Goal: Task Accomplishment & Management: Use online tool/utility

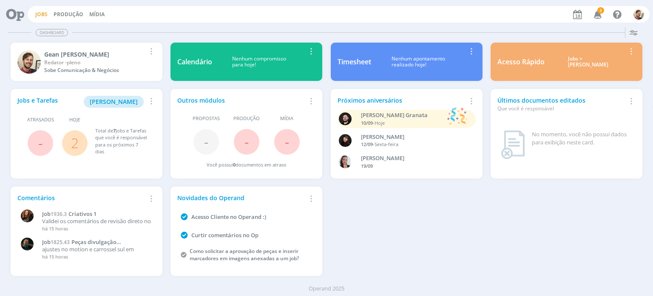
click at [38, 16] on link "Jobs" at bounding box center [41, 14] width 12 height 7
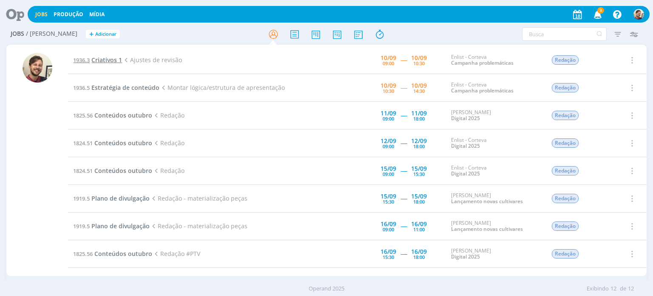
click at [111, 58] on span "Criativos 1" at bounding box center [106, 60] width 31 height 8
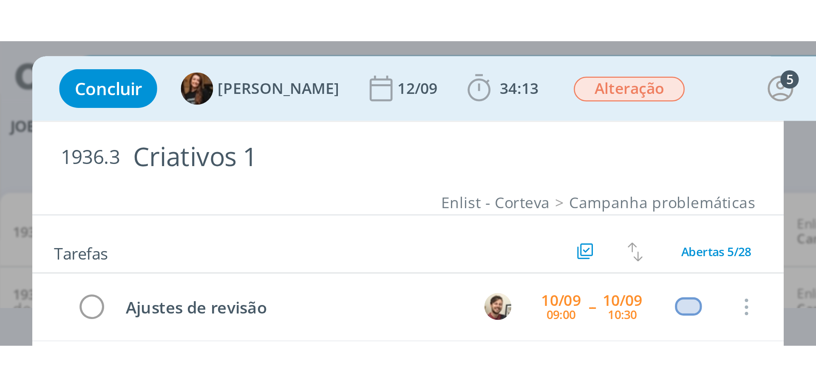
scroll to position [252, 0]
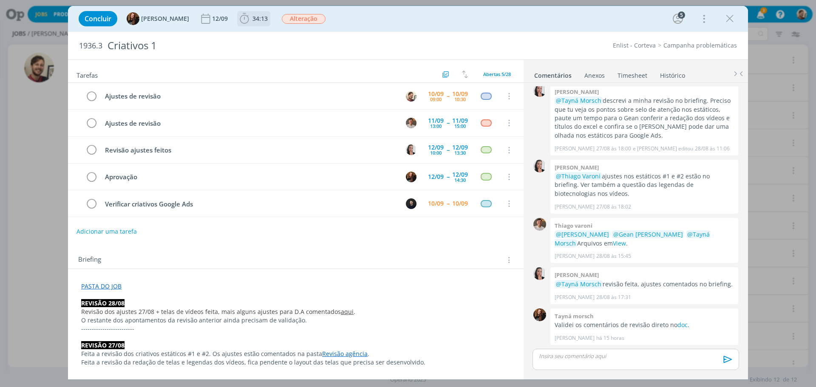
click at [253, 17] on span "34:13" at bounding box center [260, 18] width 15 height 8
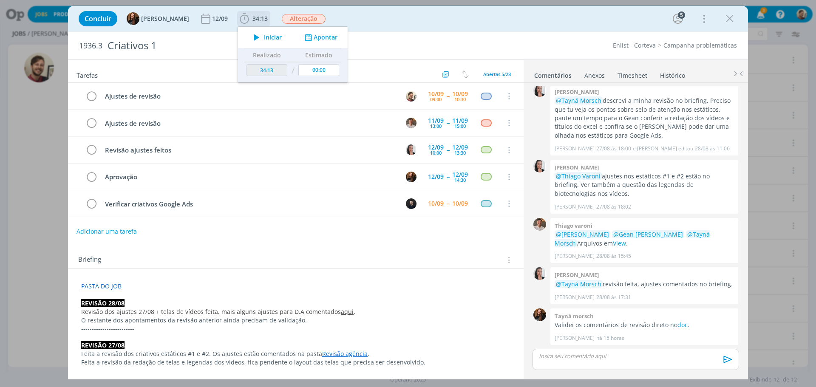
click at [264, 34] on span "Iniciar" at bounding box center [273, 37] width 18 height 6
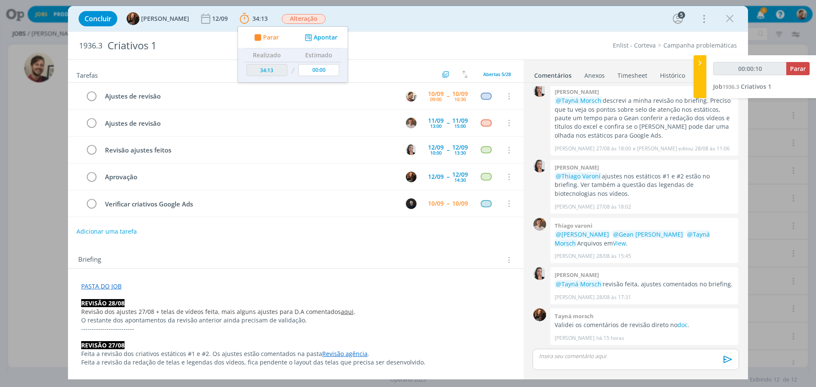
click at [341, 295] on link "aqui" at bounding box center [347, 312] width 13 height 8
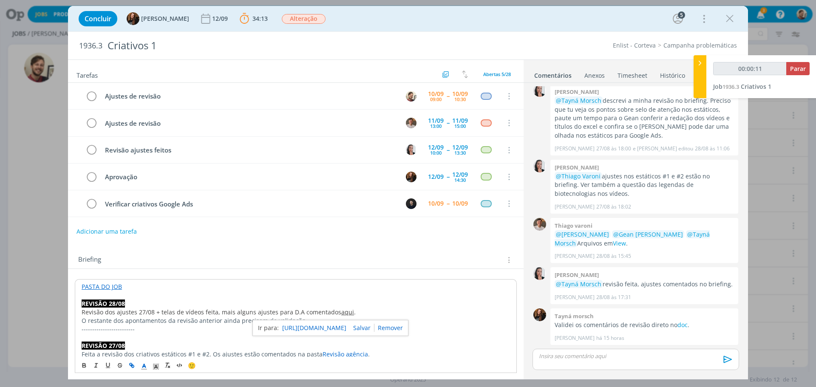
click at [322, 295] on link "https://sobeae.sharepoint.com/:p:/s/SOBEAE/EYozTBt1MBpDkhE4QDdJjkwBBi7yS4cG4NNH…" at bounding box center [314, 328] width 64 height 11
click at [341, 295] on link "aqui" at bounding box center [347, 312] width 13 height 8
click at [320, 295] on link "https://sobeae.sharepoint.com/:p:/s/SOBEAE/EYozTBt1MBpDkhE4QDdJjkwBBi7yS4cG4NNH…" at bounding box center [315, 328] width 64 height 11
click at [227, 295] on p "REVISÃO 28/08" at bounding box center [296, 304] width 429 height 9
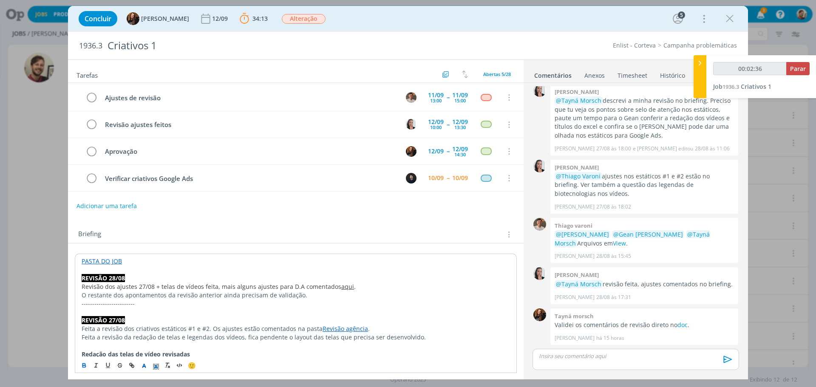
scroll to position [43, 0]
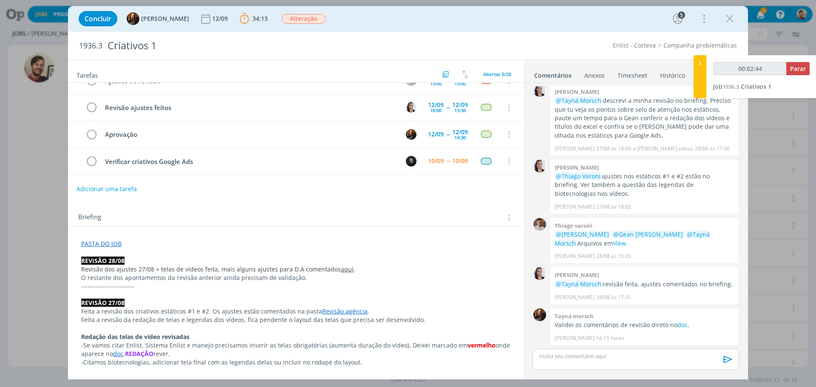
click at [331, 295] on link "Revisão agência" at bounding box center [344, 311] width 45 height 8
click at [330, 295] on link "https://sobeae.sharepoint.com/:f:/s/SOBEAE/EiAeXJCR_QRIuyq_viPAsa4B8ynLVaWmjdTw…" at bounding box center [313, 327] width 64 height 11
click at [225, 295] on p "dialog" at bounding box center [295, 295] width 429 height 9
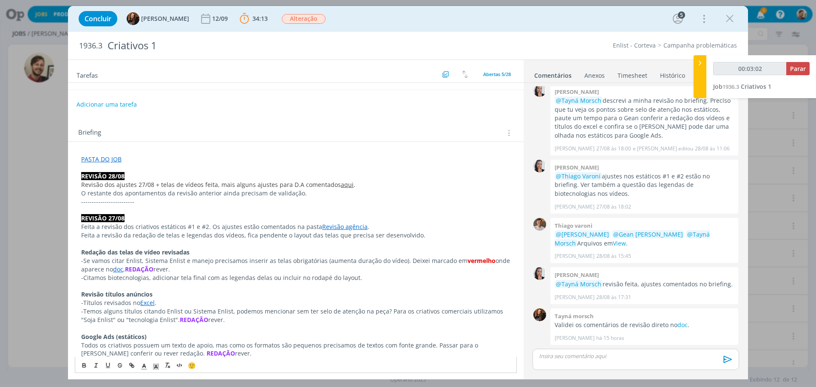
scroll to position [128, 0]
click at [117, 268] on link "doc" at bounding box center [118, 269] width 10 height 8
click at [120, 283] on link "https://sobeae.sharepoint.com/:w:/r/sites/SOBEAE/_layouts/15/Doc.aspx?sourcedoc…" at bounding box center [137, 285] width 64 height 11
click at [372, 193] on p "O restante dos apontamentos da revisão anterior ainda precisam de validação." at bounding box center [295, 193] width 429 height 9
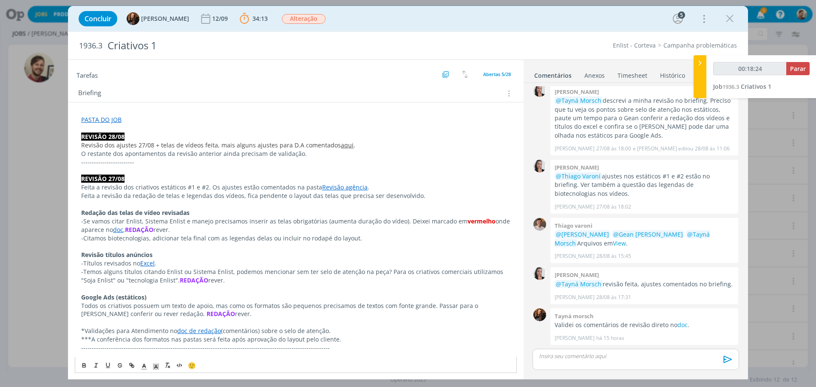
scroll to position [170, 0]
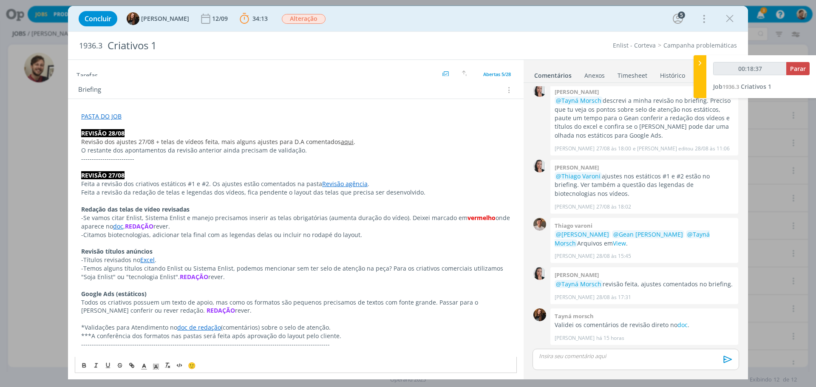
click at [145, 261] on link "Excel" at bounding box center [147, 260] width 14 height 8
click at [155, 273] on link "https://sobeae.sharepoint.com/:x:/r/sites/SOBEAE/_layouts/15/Doc.aspx?sourcedoc…" at bounding box center [137, 276] width 64 height 11
click at [260, 217] on p "-Se vamos citar Enlist, Sistema Enlist e manejo precisamos inserir as telas obr…" at bounding box center [295, 222] width 429 height 17
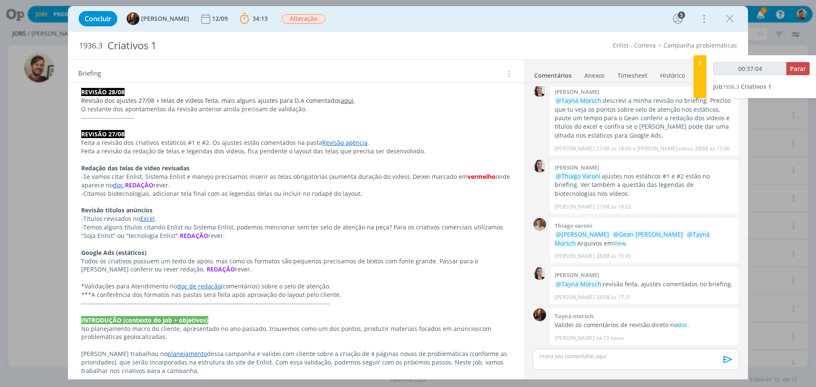
scroll to position [213, 0]
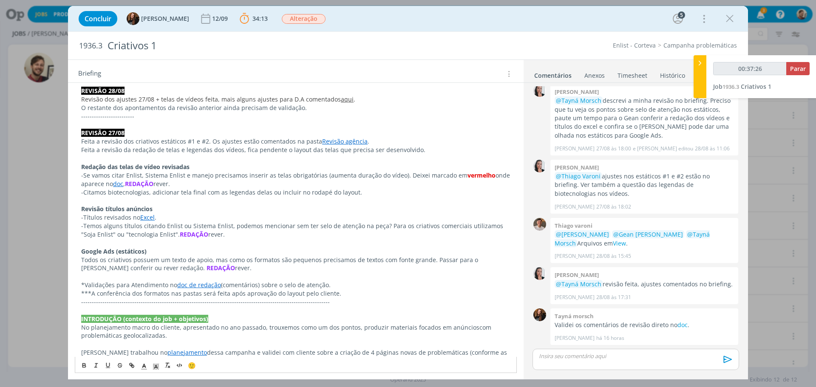
click at [168, 214] on p "-Títulos revisados no Excel ." at bounding box center [295, 217] width 429 height 9
click at [172, 247] on p "Google Ads (estáticos)" at bounding box center [295, 251] width 429 height 9
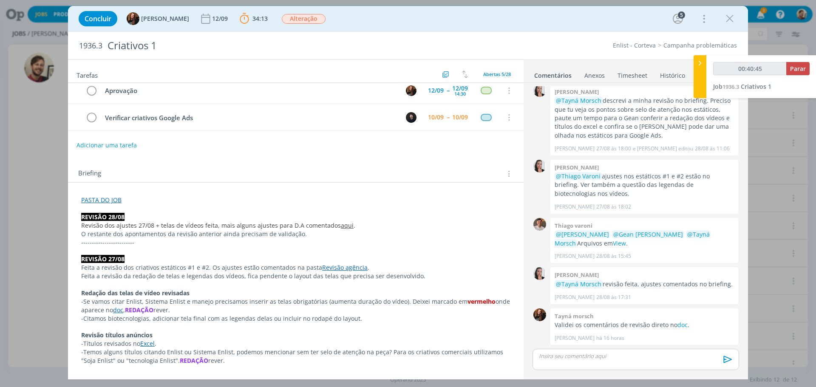
scroll to position [85, 0]
click at [341, 227] on link "aqui" at bounding box center [347, 227] width 13 height 8
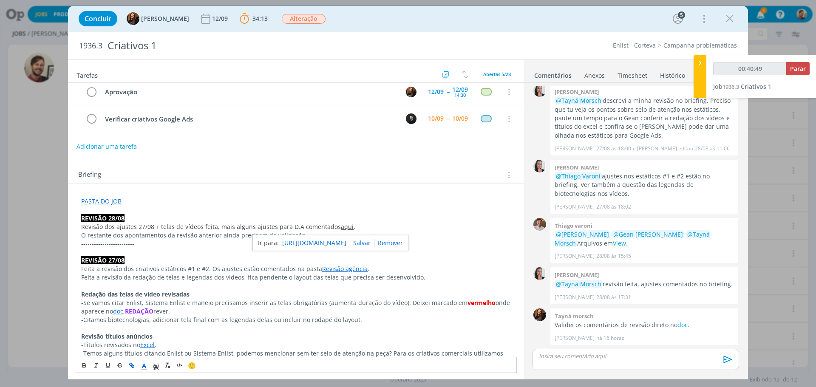
click at [334, 244] on link "https://sobeae.sharepoint.com/:p:/s/SOBEAE/EYozTBt1MBpDkhE4QDdJjkwBBi7yS4cG4NNH…" at bounding box center [314, 243] width 64 height 11
click at [253, 179] on div "Briefing Briefings Predefinidos Versões do Briefing Ver Briefing do Projeto" at bounding box center [297, 175] width 438 height 11
click at [584, 295] on p "dialog" at bounding box center [636, 356] width 193 height 8
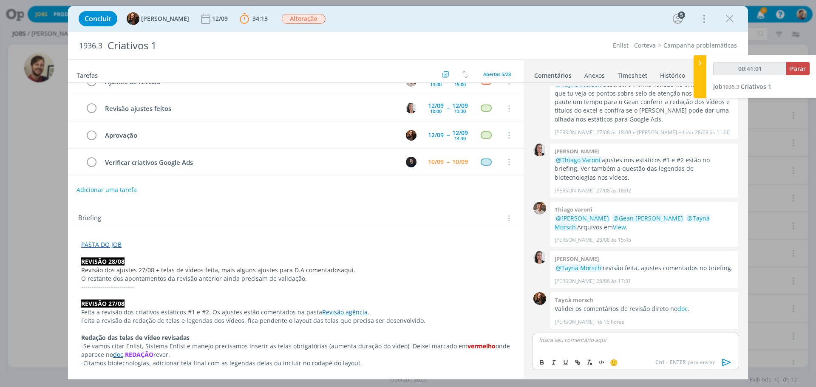
scroll to position [43, 0]
click at [549, 295] on div "dialog" at bounding box center [636, 343] width 207 height 21
type input "00:41:05"
click at [564, 295] on span "[PERSON_NAME]" at bounding box center [585, 352] width 53 height 9
click at [653, 295] on p "﻿ @ Caroline Pieczarka ﻿ ﻿ @ Thiago Varoni ﻿" at bounding box center [636, 340] width 193 height 8
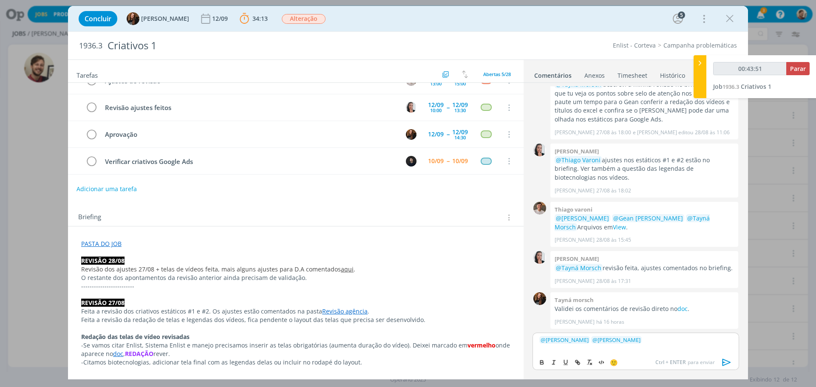
click at [653, 295] on div "﻿ @ Caroline Pieczarka ﻿ ﻿ @ Thiago Varoni ﻿" at bounding box center [636, 343] width 207 height 21
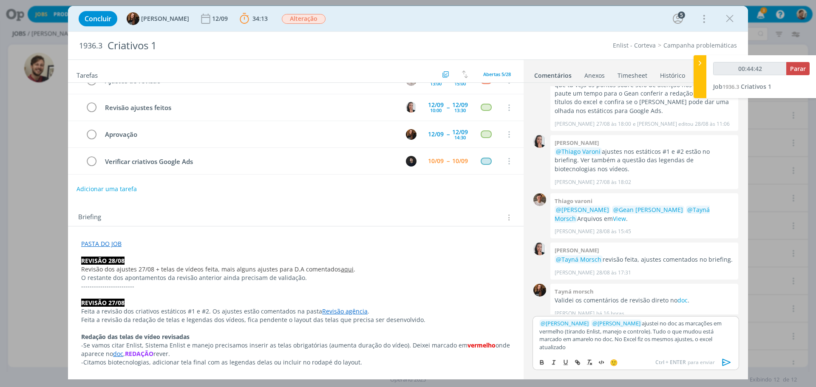
scroll to position [284, 0]
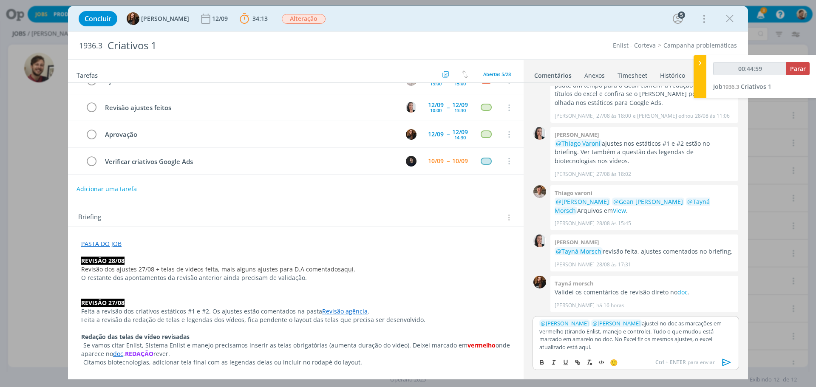
click at [641, 295] on p "﻿ @ Caroline Pieczarka ﻿ ﻿ @ Thiago Varoni ﻿ ajustei no doc as marcações em ver…" at bounding box center [636, 335] width 193 height 31
click at [602, 295] on p "﻿ @ Caroline Pieczarka ﻿ ﻿ @ Thiago Varoni ﻿ ﻿ @ Tayná Morsch ﻿ ajustei no doc …" at bounding box center [636, 335] width 193 height 31
type input "00:45:18"
drag, startPoint x: 622, startPoint y: 340, endPoint x: 662, endPoint y: 342, distance: 39.6
click at [653, 295] on p "﻿ @ Caroline Pieczarka ﻿ ﻿ @ Thiago Varoni ﻿ ﻿ @ Tayná Morsch ﻿ ajustei no doc …" at bounding box center [636, 335] width 193 height 31
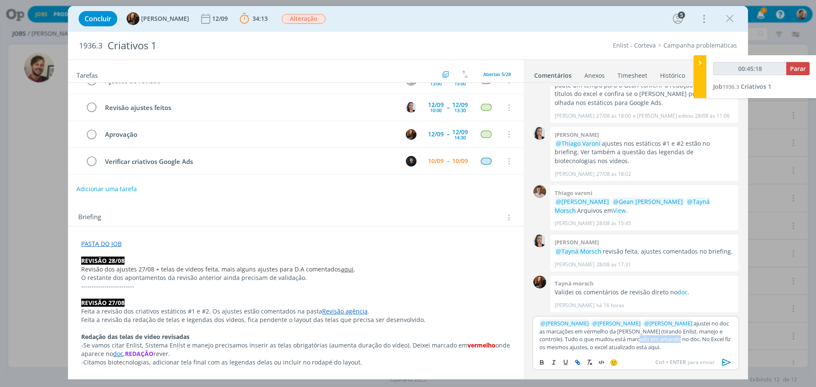
click at [578, 295] on button "dialog" at bounding box center [578, 363] width 12 height 10
type input "amarelo no doc"
type input "00:45:19"
paste input "https://sobeae.sharepoint.com/:w:/s/SOBEAE/EU7RfrtlznVPuzyCxeckKkUBab-FF9ozOw-r…"
type input "https://sobeae.sharepoint.com/:w:/s/SOBEAE/EU7RfrtlznVPuzyCxeckKkUBab-FF9ozOw-r…"
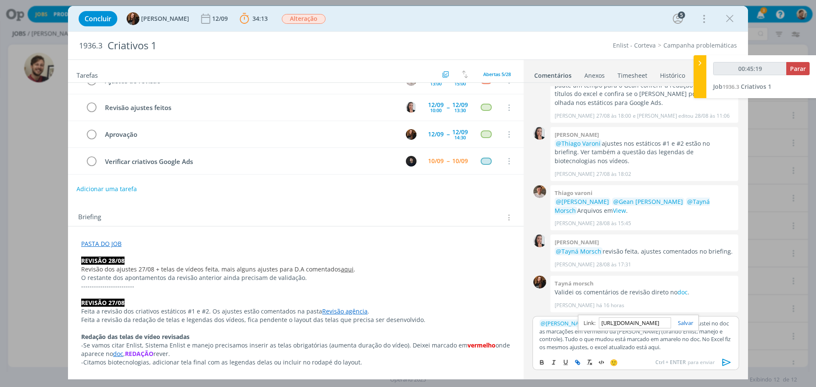
scroll to position [0, 220]
type input "00:45:20"
type input "https://sobeae.sharepoint.com/:w:/s/SOBEAE/EU7RfrtlznVPuzyCxeckKkUBab-FF9ozOw-r…"
click at [653, 295] on link "dialog" at bounding box center [682, 323] width 22 height 8
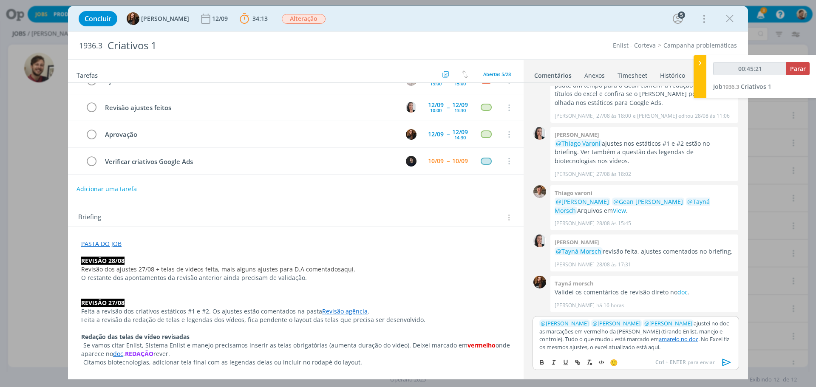
click at [653, 295] on p "﻿ @ Caroline Pieczarka ﻿ ﻿ @ Thiago Varoni ﻿ ﻿ @ Tayná Morsch ﻿ ajustei no doc …" at bounding box center [636, 335] width 193 height 31
click at [626, 295] on p "﻿ @ Caroline Pieczarka ﻿ ﻿ @ Thiago Varoni ﻿ ﻿ @ Tayná Morsch ﻿ ajustei no doc …" at bounding box center [636, 335] width 193 height 31
type input "00:45:47"
click at [576, 295] on icon "dialog" at bounding box center [576, 362] width 3 height 3
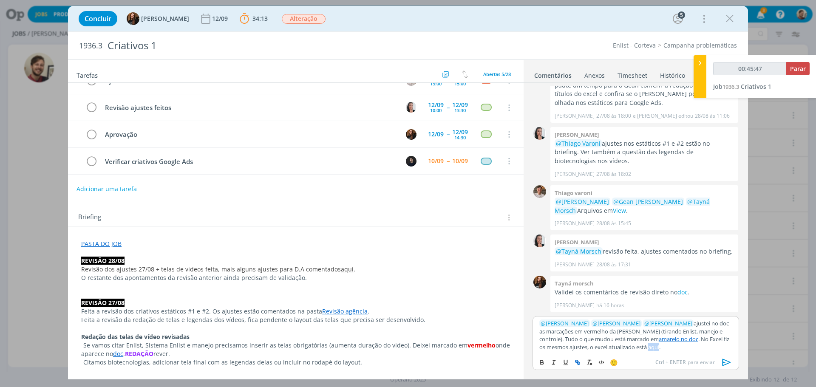
type input "aqui"
type input "00:45:48"
paste input "https://sobeae.sharepoint.com/:f:/s/SOBEAE/EvXmI_7dFmlMn1h9PKFkONkB4AAUJfkvGCW6…"
type input "https://sobeae.sharepoint.com/:f:/s/SOBEAE/EvXmI_7dFmlMn1h9PKFkONkB4AAUJfkvGCW6…"
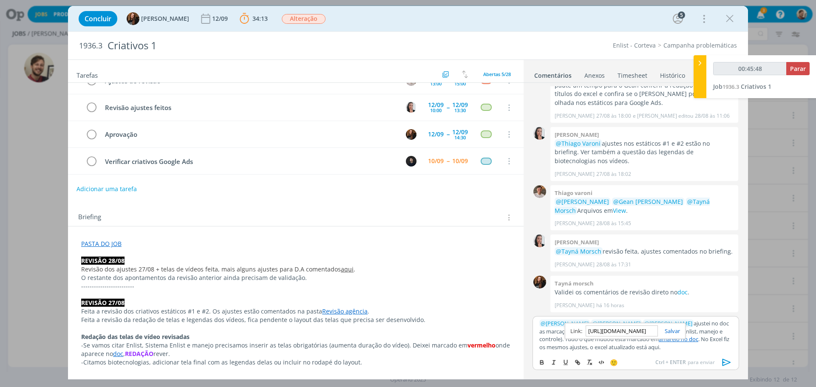
type input "00:45:49"
type input "https://sobeae.sharepoint.com/:f:/s/SOBEAE/EvXmI_7dFmlMn1h9PKFkONkB4AAUJfkvGCW6…"
click at [653, 295] on link "dialog" at bounding box center [669, 331] width 22 height 8
click at [653, 295] on p "﻿ @ Caroline Pieczarka ﻿ ﻿ @ Thiago Varoni ﻿ ﻿ @ Tayná Morsch ﻿ ajustei no doc …" at bounding box center [636, 335] width 193 height 31
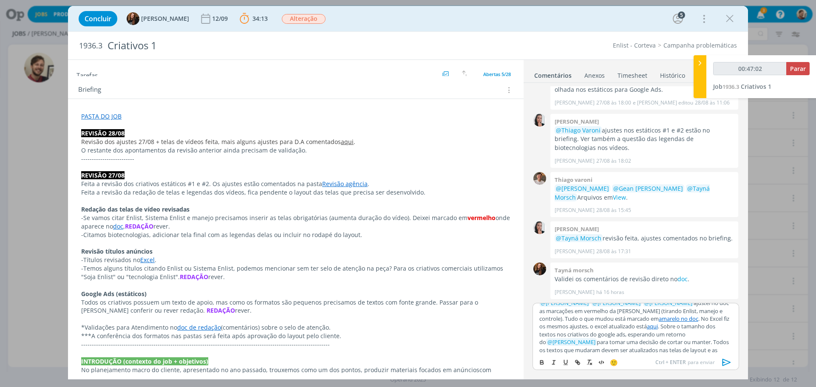
scroll to position [15, 0]
click at [653, 295] on icon "dialog" at bounding box center [727, 362] width 13 height 13
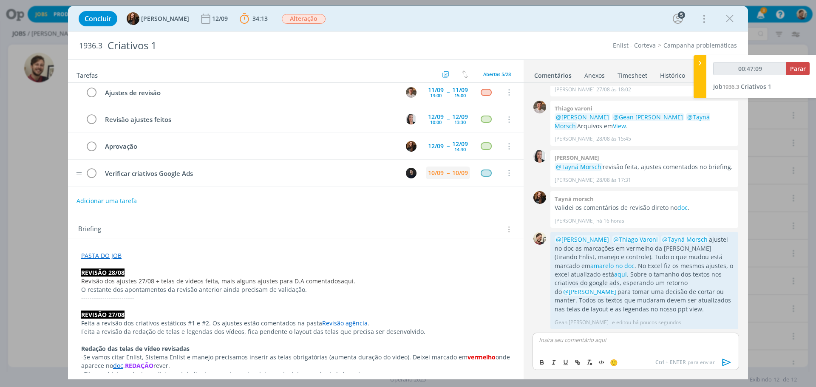
scroll to position [0, 0]
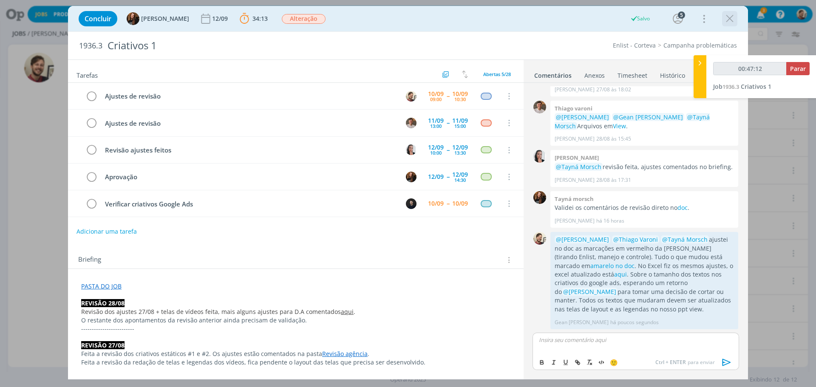
click at [653, 18] on icon "dialog" at bounding box center [730, 18] width 13 height 13
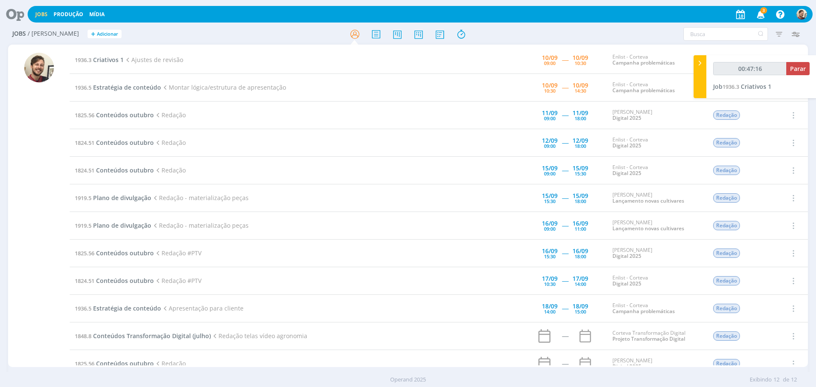
type input "00:47:17"
click at [653, 76] on div at bounding box center [700, 76] width 13 height 43
click at [653, 13] on icon "button" at bounding box center [761, 14] width 15 height 14
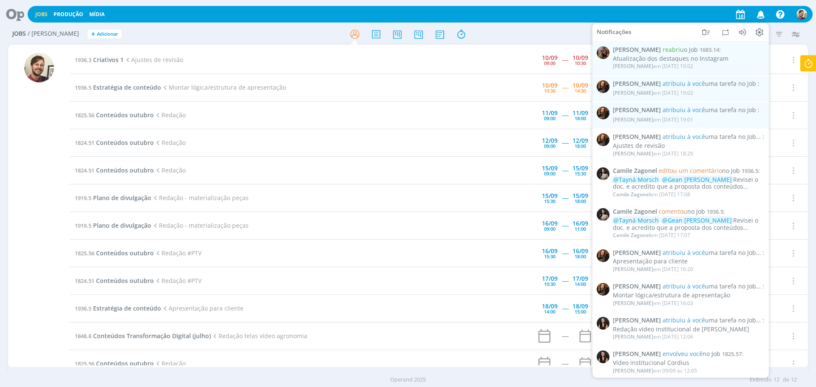
click at [653, 13] on icon "button" at bounding box center [761, 14] width 15 height 14
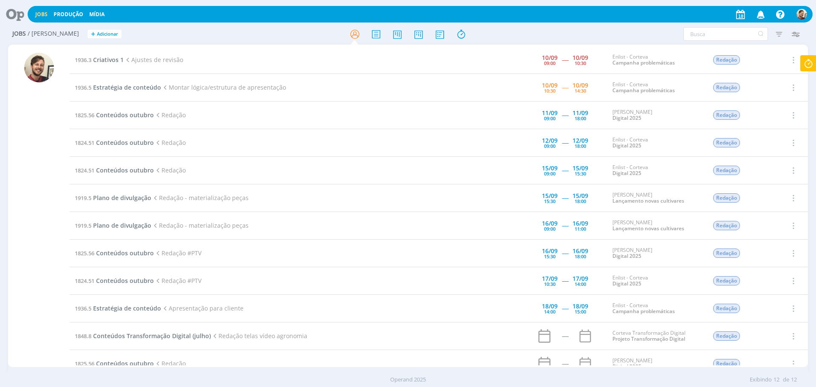
click at [653, 65] on icon at bounding box center [808, 63] width 15 height 17
type input "01:03:49"
click at [653, 70] on span "Parar" at bounding box center [798, 69] width 16 height 8
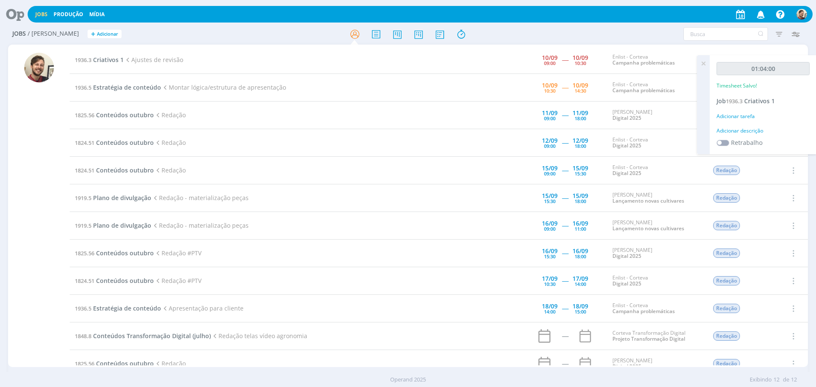
click at [653, 130] on div "Adicionar descrição" at bounding box center [763, 131] width 93 height 8
click at [653, 137] on textarea at bounding box center [763, 144] width 89 height 30
type textarea "redação"
click at [653, 199] on span "Salvar" at bounding box center [795, 200] width 17 height 8
click at [653, 62] on icon at bounding box center [703, 63] width 15 height 17
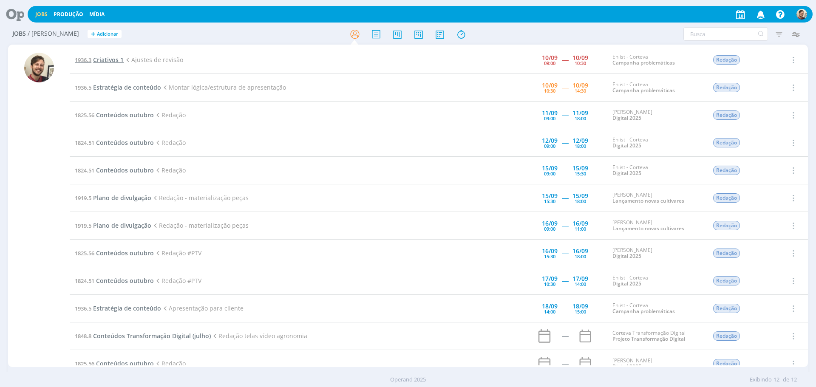
click at [111, 61] on span "Criativos 1" at bounding box center [108, 60] width 31 height 8
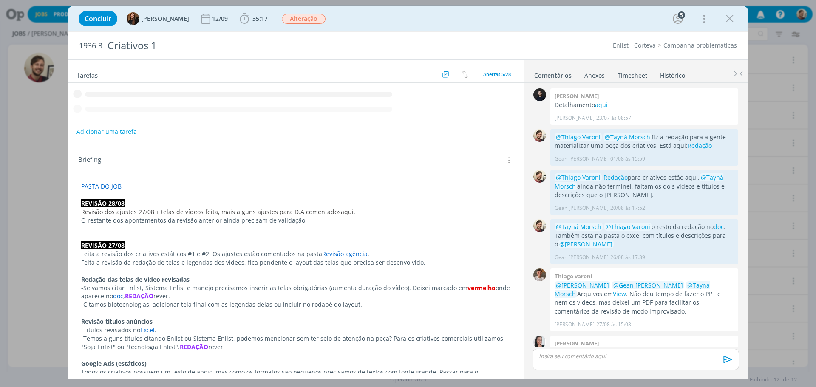
scroll to position [353, 0]
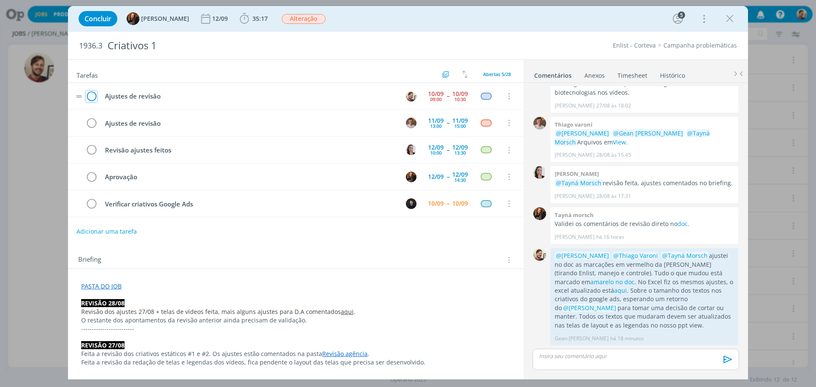
click at [92, 96] on icon "dialog" at bounding box center [91, 96] width 12 height 13
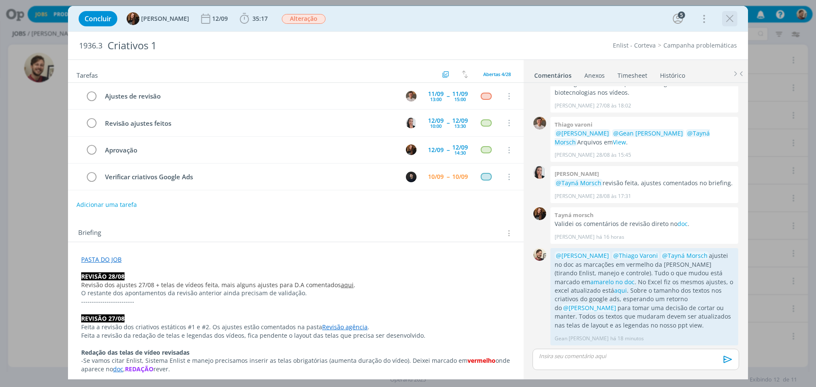
click at [653, 21] on icon "dialog" at bounding box center [730, 18] width 13 height 13
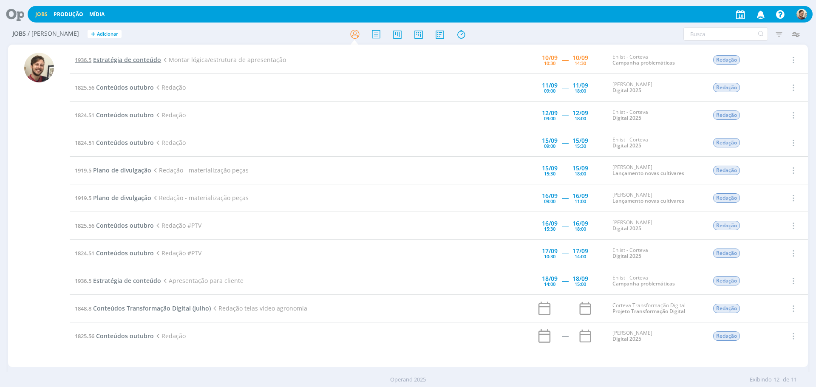
click at [131, 63] on span "Estratégia de conteúdo" at bounding box center [127, 60] width 68 height 8
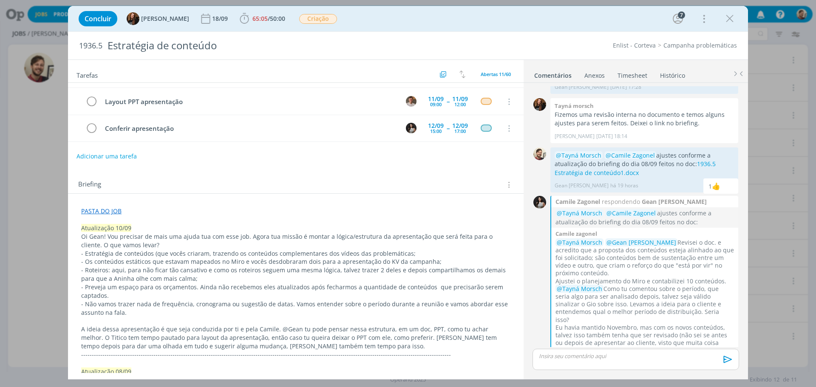
scroll to position [128, 0]
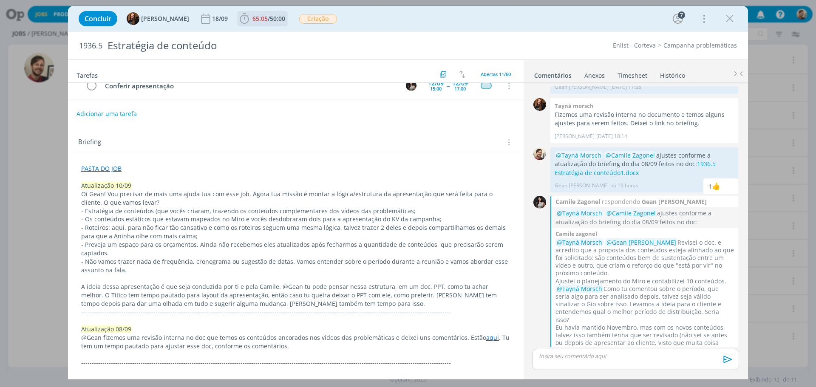
click at [261, 18] on span "65:05" at bounding box center [260, 18] width 15 height 8
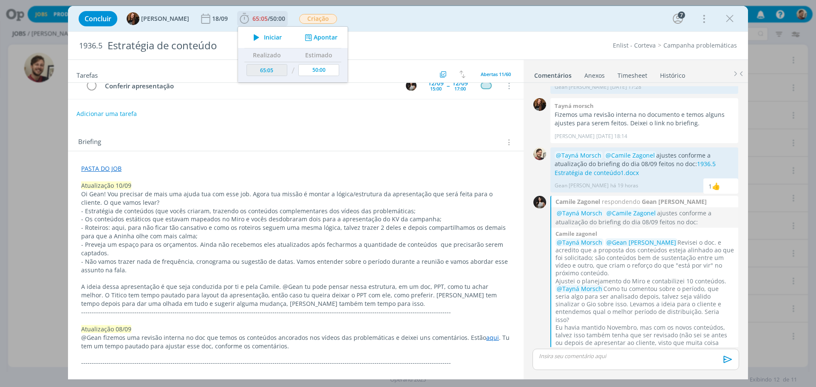
click at [261, 42] on button "Iniciar" at bounding box center [266, 37] width 34 height 12
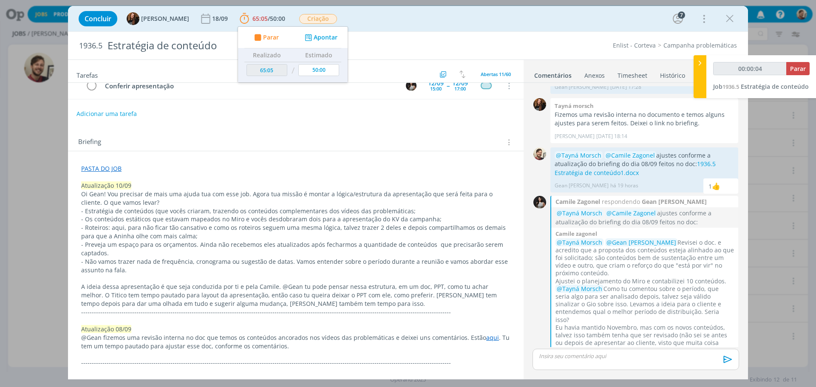
click at [205, 206] on p "Oi Gean! Vou precisar de mais uma ajuda tua com esse job. Agora tua missão é mo…" at bounding box center [295, 198] width 429 height 17
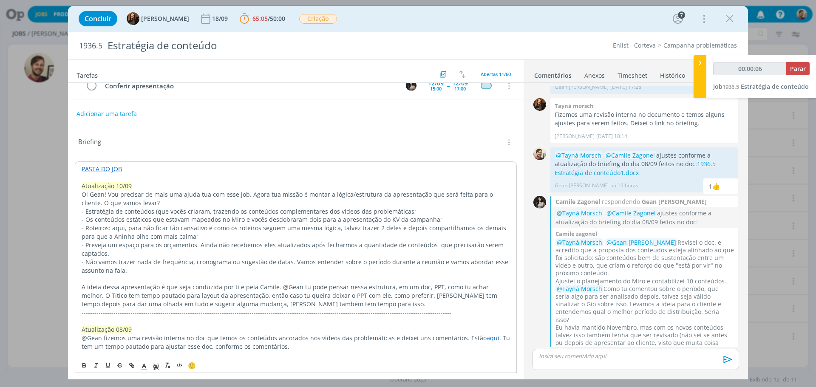
scroll to position [170, 0]
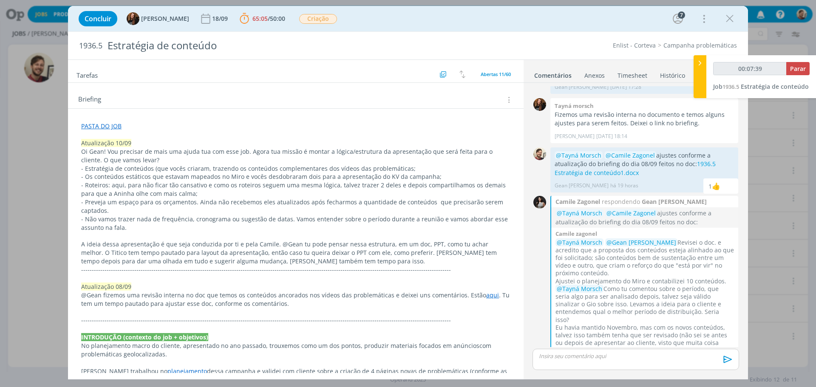
click at [183, 165] on p "- Estratégia de conteúdos (que vocês criaram, trazendo os conteúdos complementa…" at bounding box center [295, 169] width 429 height 9
click at [581, 160] on link "1936.5 Estratégia de conteúdo1.docx" at bounding box center [635, 168] width 161 height 17
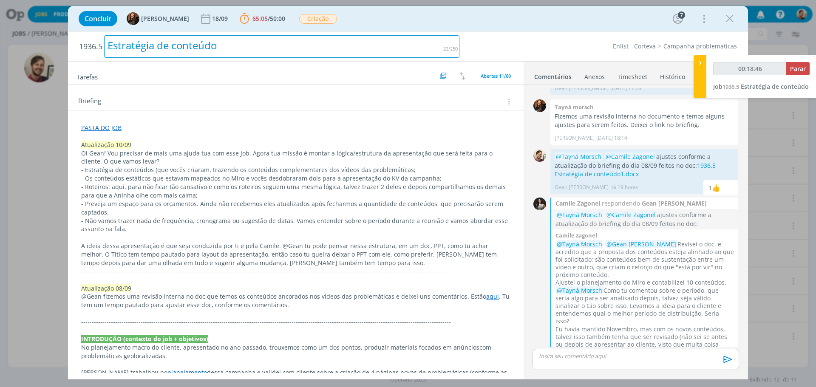
click at [178, 51] on div "Estratégia de conteúdo" at bounding box center [281, 46] width 355 height 23
drag, startPoint x: 242, startPoint y: 43, endPoint x: 107, endPoint y: 43, distance: 135.6
click at [107, 43] on div "Estratégia de conteúdo" at bounding box center [281, 46] width 355 height 23
copy div "Estratégia de conteúdo"
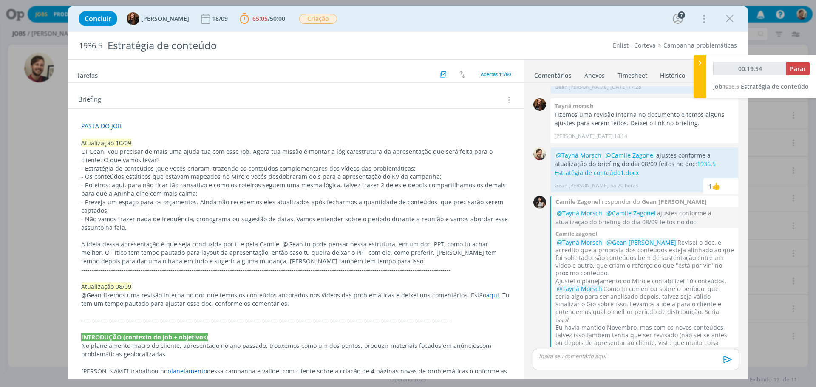
click at [571, 295] on p "dialog" at bounding box center [636, 356] width 193 height 8
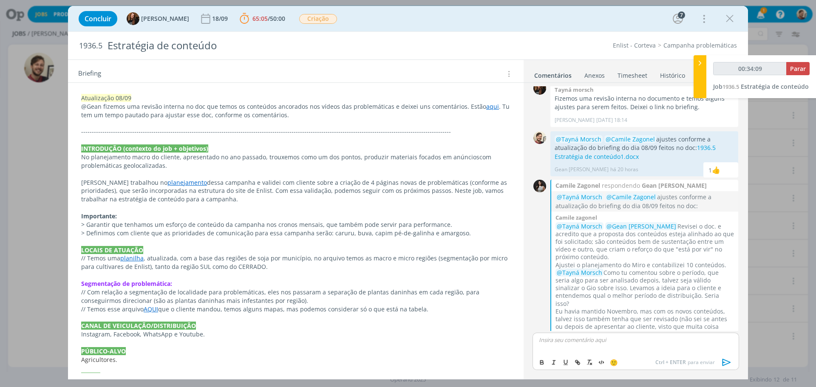
scroll to position [383, 0]
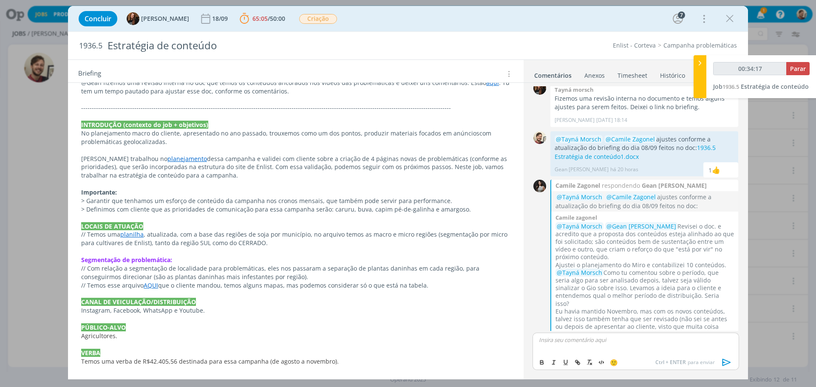
click at [168, 159] on link "planejamento" at bounding box center [188, 159] width 40 height 8
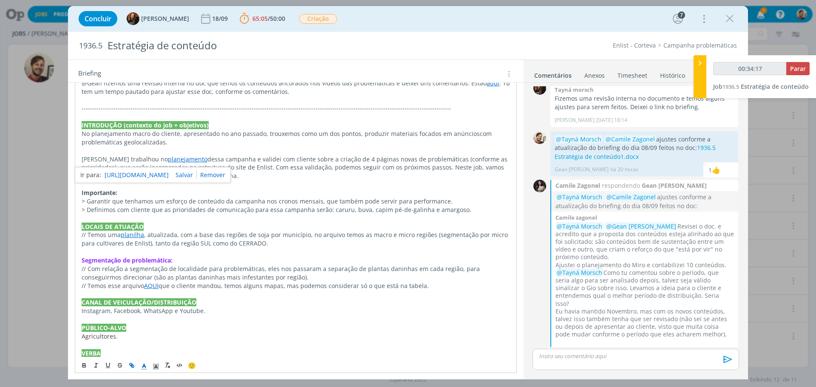
scroll to position [619, 0]
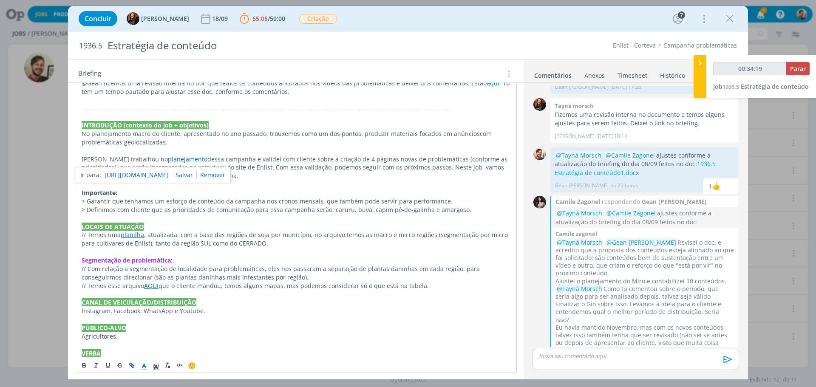
click at [158, 176] on link "https://miro.com/app/board/uXjVJfAZzvw=/" at bounding box center [137, 175] width 64 height 11
click at [128, 189] on p "Importante:" at bounding box center [296, 193] width 429 height 9
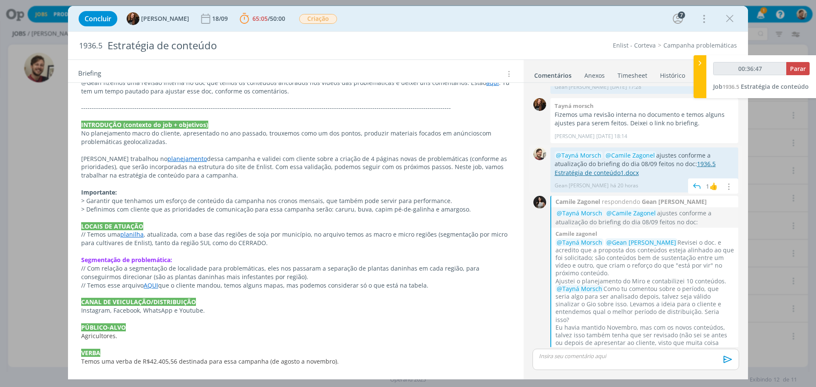
click at [653, 160] on link "1936.5 Estratégia de conteúdo1.docx" at bounding box center [635, 168] width 161 height 17
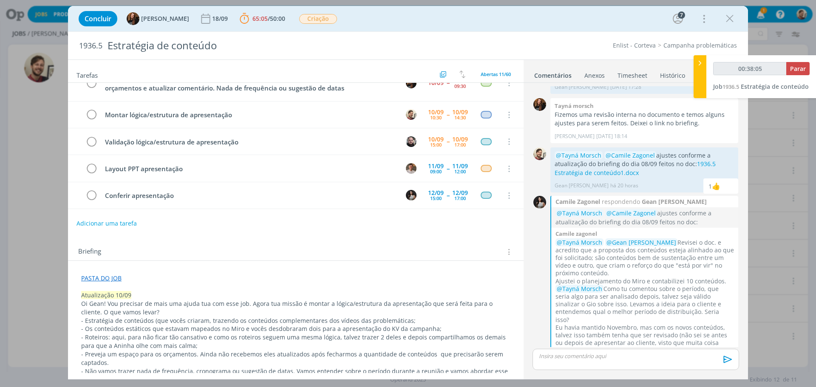
scroll to position [0, 0]
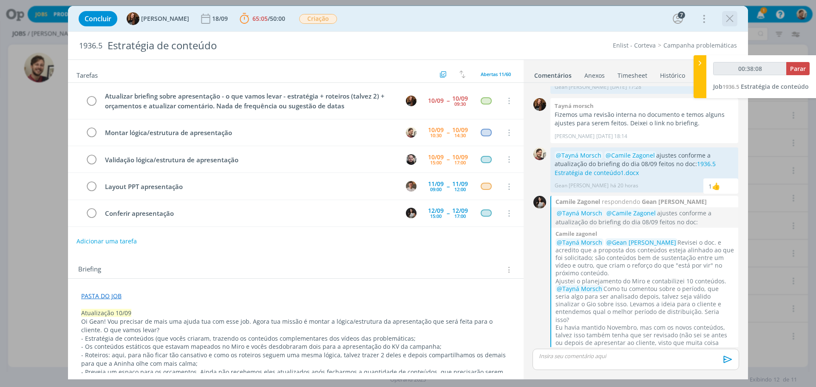
click at [653, 13] on icon "dialog" at bounding box center [730, 18] width 13 height 13
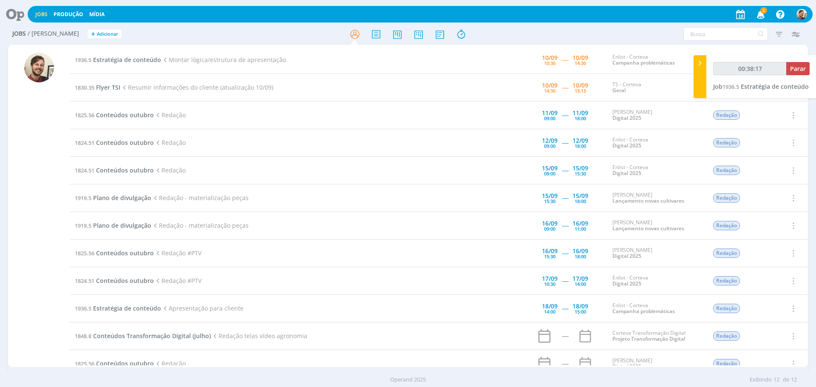
drag, startPoint x: 276, startPoint y: 85, endPoint x: 48, endPoint y: 88, distance: 227.5
click at [48, 88] on div "1936.5 Estratégia de conteúdo Montar lógica/estrutura de apresentação 10/09 10:…" at bounding box center [408, 206] width 800 height 323
drag, startPoint x: 384, startPoint y: 95, endPoint x: 377, endPoint y: 95, distance: 7.7
click at [384, 95] on td "1830.35 Flyer TSI Resumir informações do cliente (atualização 10/09)" at bounding box center [271, 88] width 402 height 28
drag, startPoint x: 189, startPoint y: 113, endPoint x: 56, endPoint y: 118, distance: 133.2
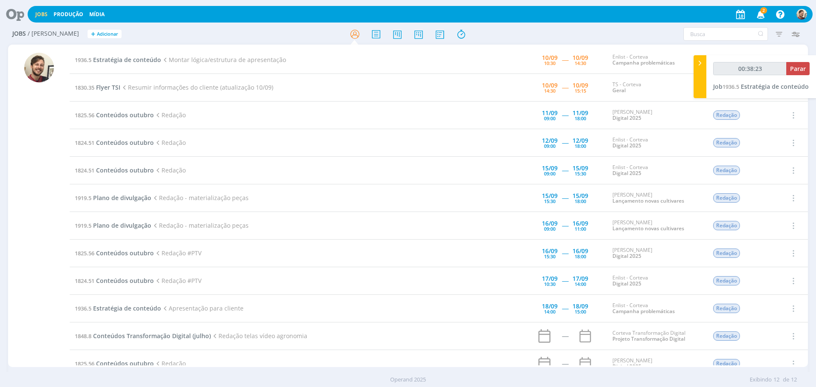
click at [56, 118] on div "1936.5 Estratégia de conteúdo Montar lógica/estrutura de apresentação 10/09 10:…" at bounding box center [408, 206] width 800 height 323
drag, startPoint x: 520, startPoint y: 117, endPoint x: 486, endPoint y: 129, distance: 37.0
click at [438, 123] on td "1825.56 Conteúdos outubro Redação" at bounding box center [271, 116] width 402 height 28
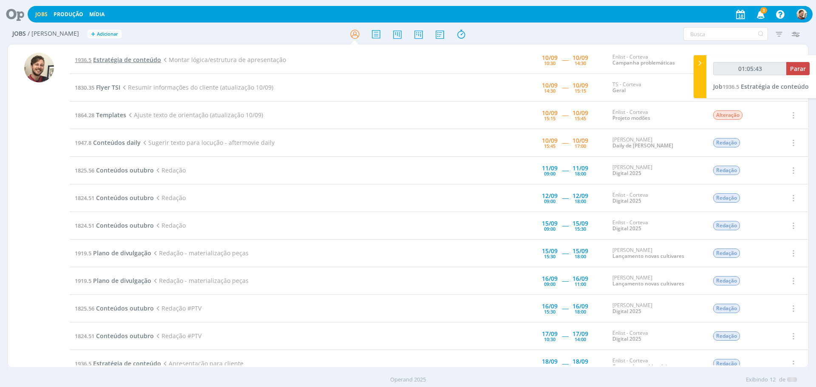
click at [133, 57] on span "Estratégia de conteúdo" at bounding box center [127, 60] width 68 height 8
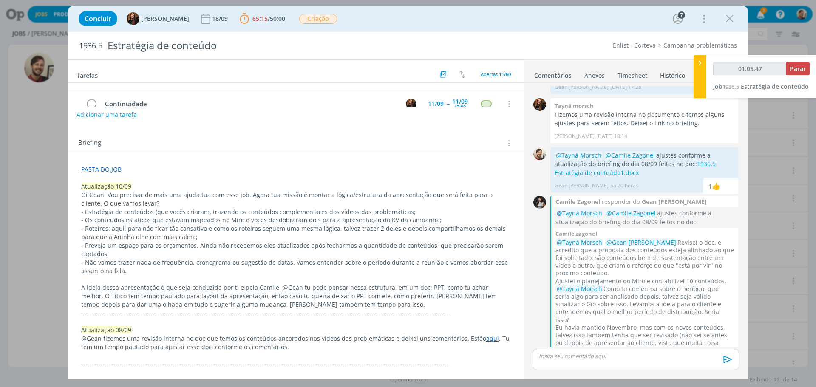
scroll to position [128, 0]
type input "01:19:07"
click at [653, 71] on span "Parar" at bounding box center [798, 69] width 16 height 8
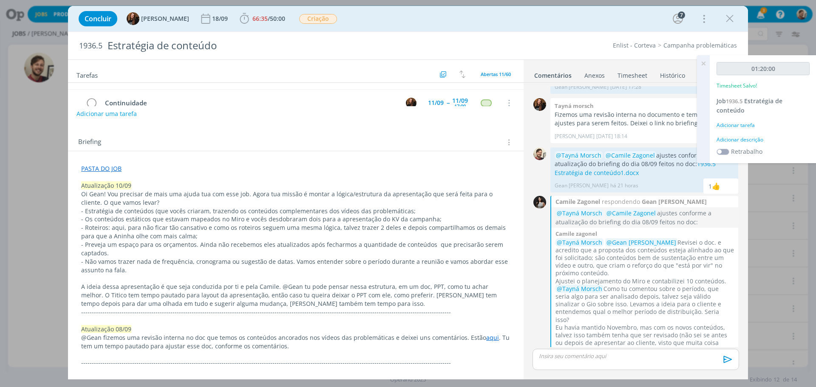
click at [653, 140] on div "Adicionar descrição" at bounding box center [763, 140] width 93 height 8
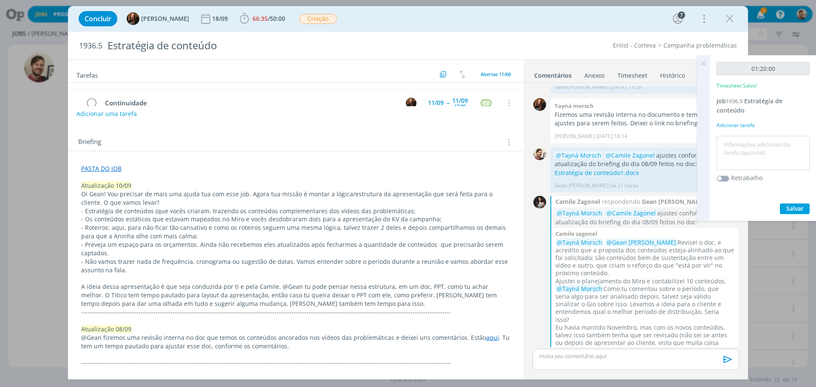
click at [653, 146] on textarea at bounding box center [763, 153] width 89 height 30
type textarea "redação"
click at [653, 209] on span "Salvar" at bounding box center [795, 209] width 17 height 8
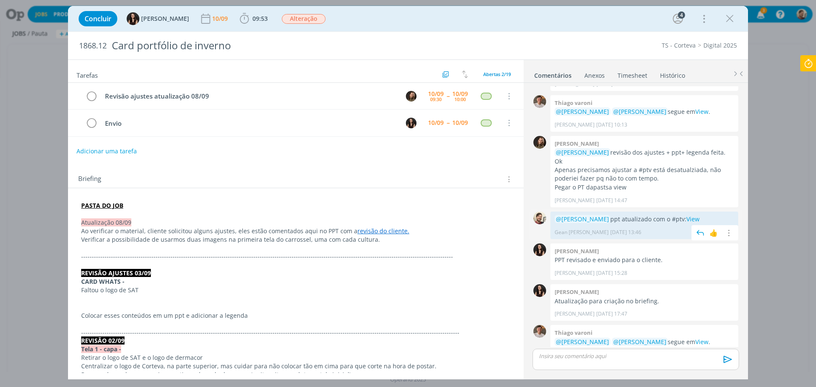
scroll to position [342, 0]
drag, startPoint x: 728, startPoint y: 20, endPoint x: 642, endPoint y: 8, distance: 86.7
click at [728, 20] on icon "dialog" at bounding box center [730, 18] width 13 height 13
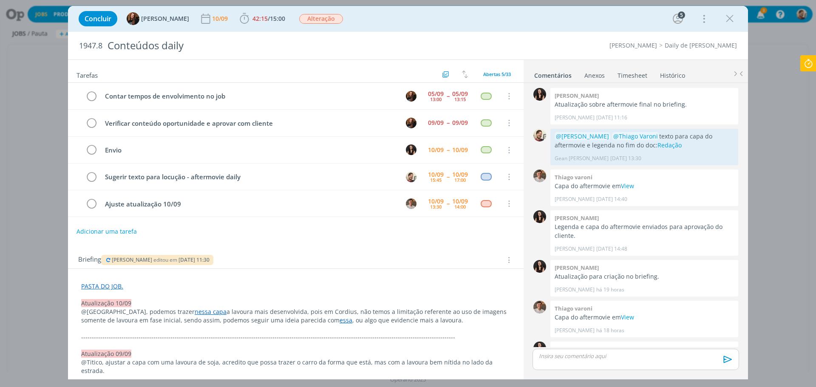
scroll to position [650, 0]
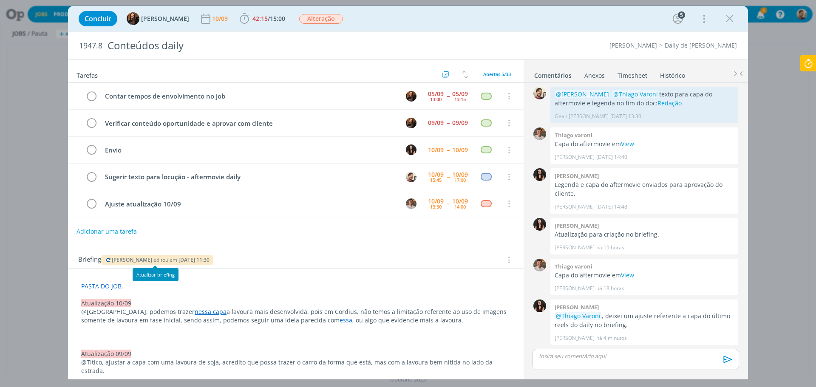
click at [107, 263] on icon "dialog" at bounding box center [108, 260] width 7 height 5
